Goal: Task Accomplishment & Management: Manage account settings

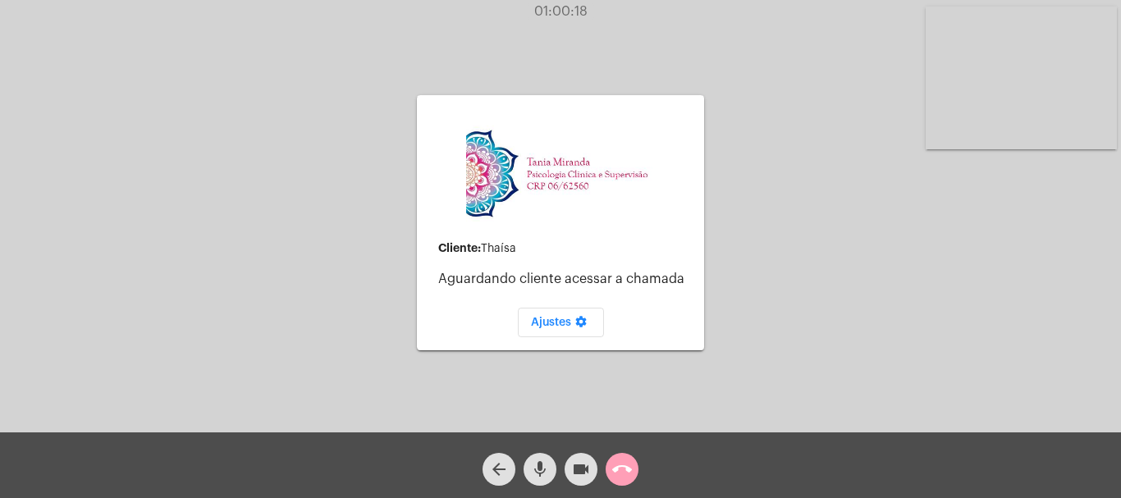
click at [620, 469] on mat-icon "call_end" at bounding box center [622, 470] width 20 height 20
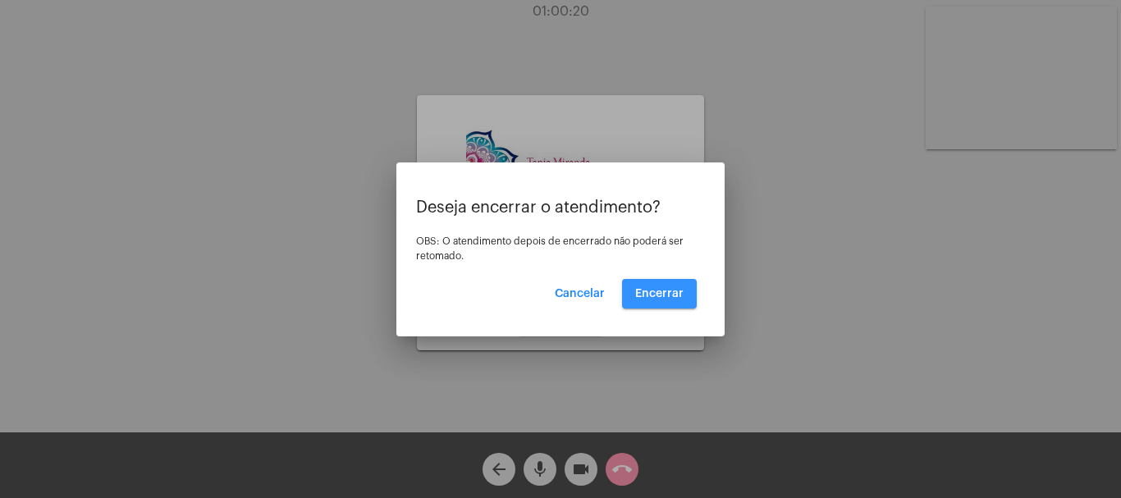
click at [668, 291] on span "Encerrar" at bounding box center [659, 293] width 48 height 11
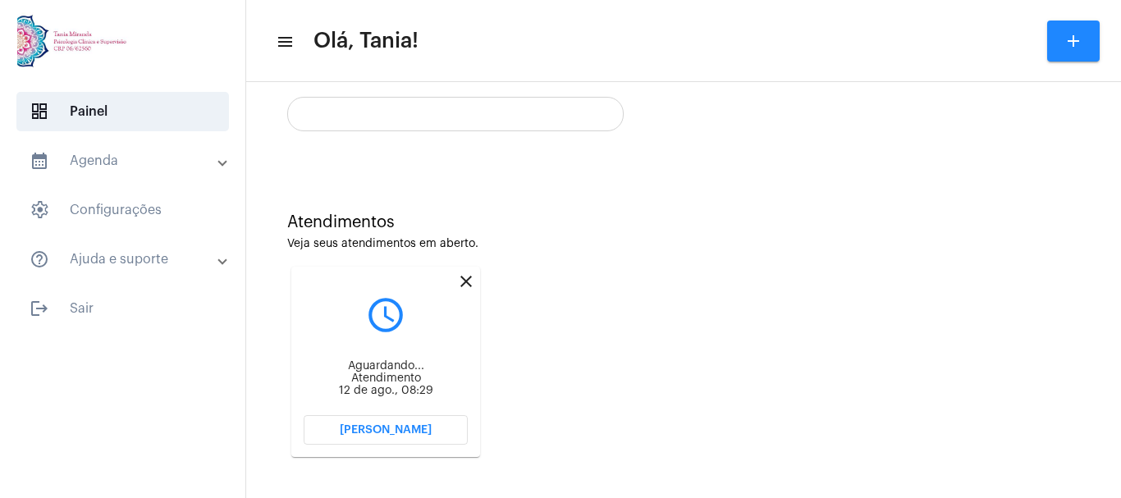
scroll to position [326, 0]
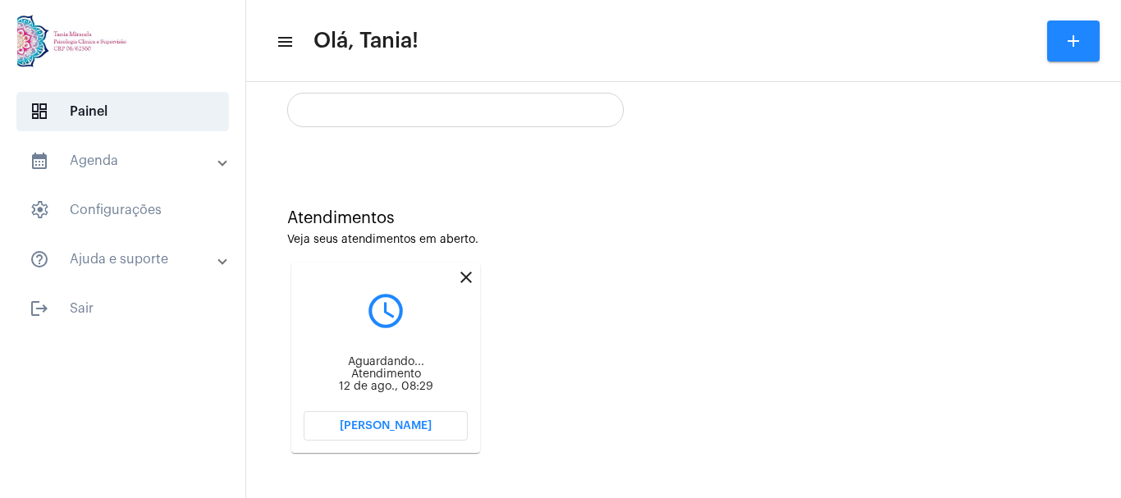
click at [464, 272] on mat-icon "close" at bounding box center [466, 278] width 20 height 20
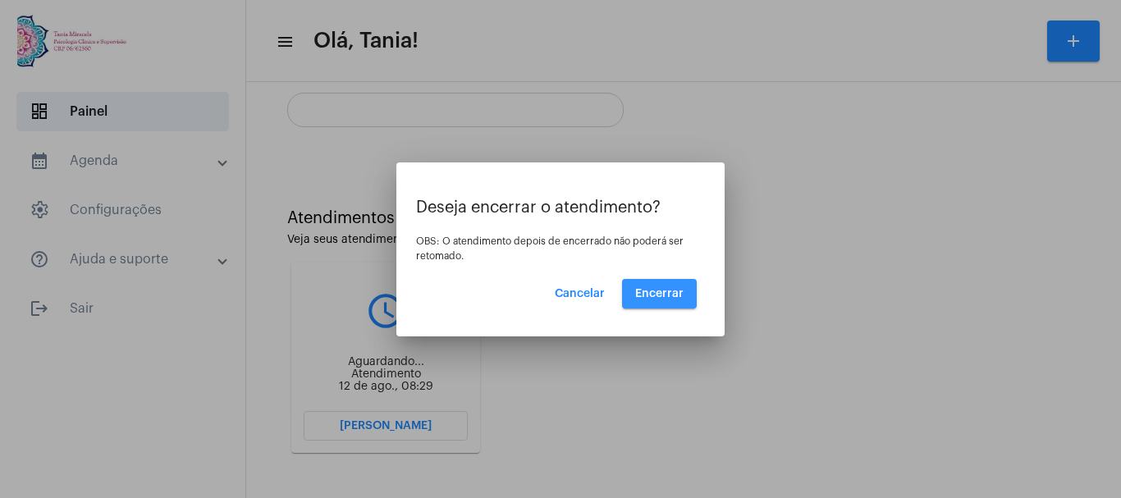
click at [670, 290] on span "Encerrar" at bounding box center [659, 293] width 48 height 11
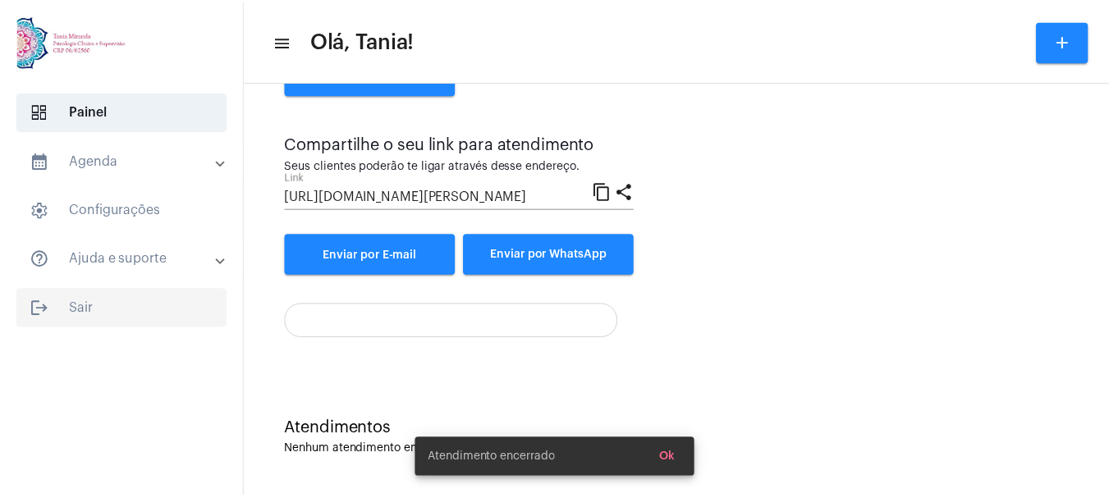
scroll to position [115, 0]
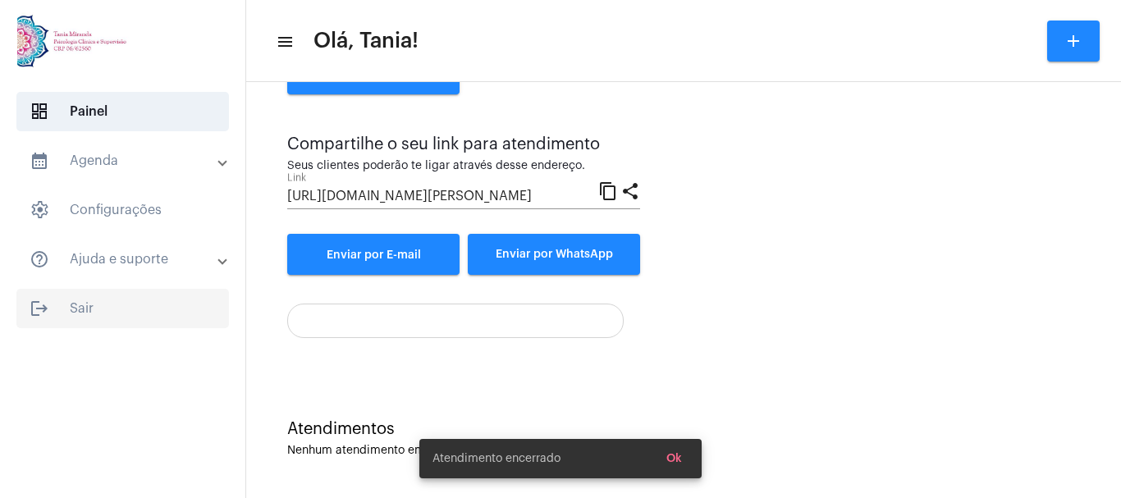
click at [90, 300] on span "logout Sair" at bounding box center [122, 308] width 213 height 39
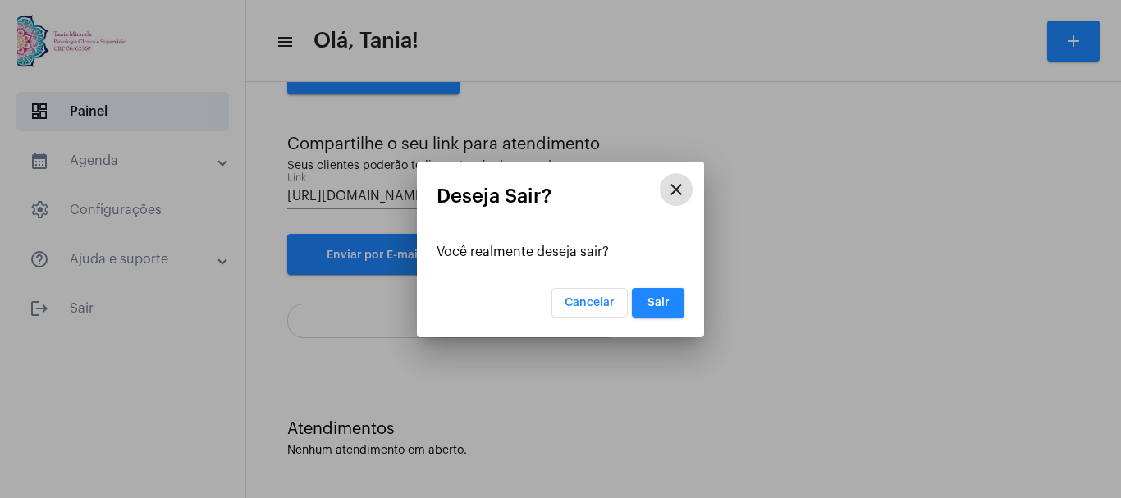
click at [666, 309] on button "Sair" at bounding box center [658, 303] width 53 height 30
